Goal: Information Seeking & Learning: Understand process/instructions

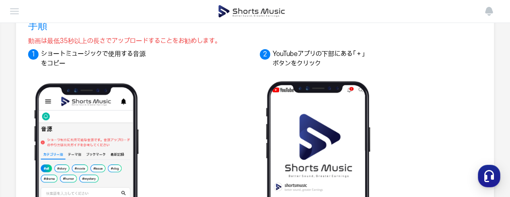
scroll to position [40, 0]
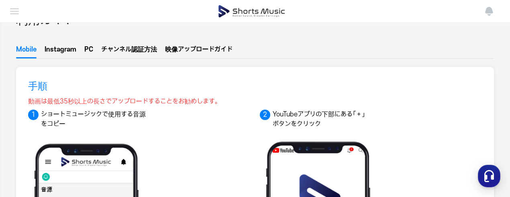
click at [94, 49] on ul "Mobile Instagram PC チャンネ  ル認証方法 映像アップ  ロードガイド" at bounding box center [255, 52] width 478 height 14
click at [89, 50] on button "PC" at bounding box center [88, 52] width 9 height 14
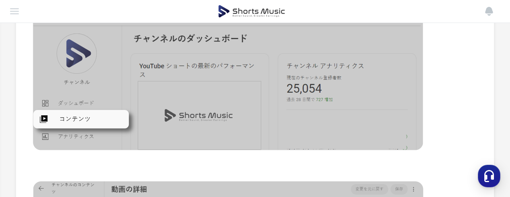
scroll to position [402, 0]
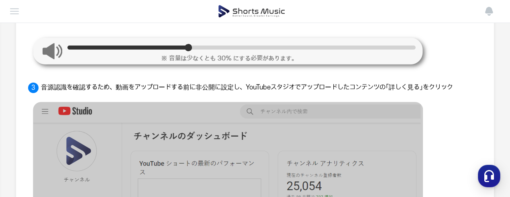
click at [0, 0] on img at bounding box center [0, 0] width 0 height 0
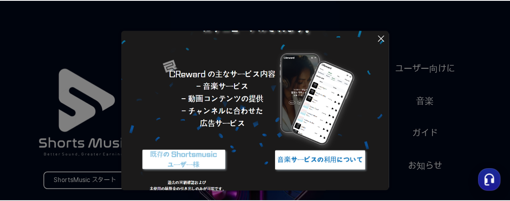
scroll to position [110, 0]
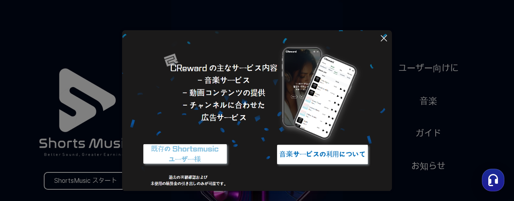
click at [381, 39] on icon at bounding box center [384, 38] width 10 height 10
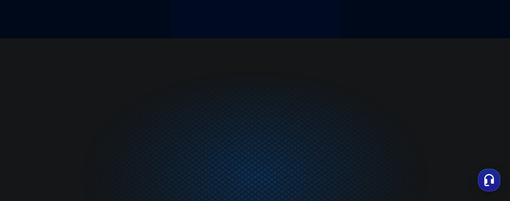
scroll to position [161, 0]
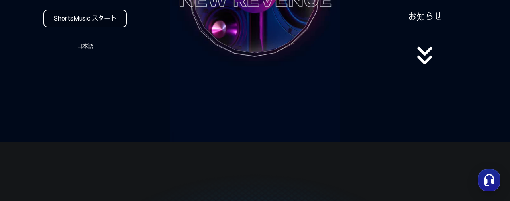
click at [100, 19] on link "ShortsMusic スタート" at bounding box center [85, 19] width 84 height 18
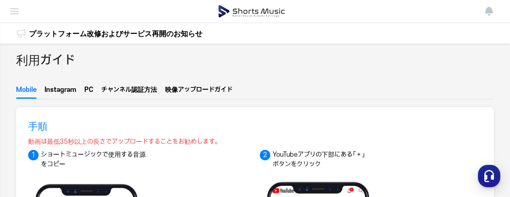
click at [94, 86] on ul "Mobile Instagram PC チャンネ  ル認証方法 映像アップ  ロードガイド" at bounding box center [255, 92] width 478 height 14
click at [94, 87] on ul "Mobile Instagram PC チャンネ  ル認証方法 映像アップ  ロードガイド" at bounding box center [255, 92] width 478 height 14
click at [93, 90] on button "PC" at bounding box center [88, 92] width 9 height 14
